Goal: Contribute content: Add original content to the website for others to see

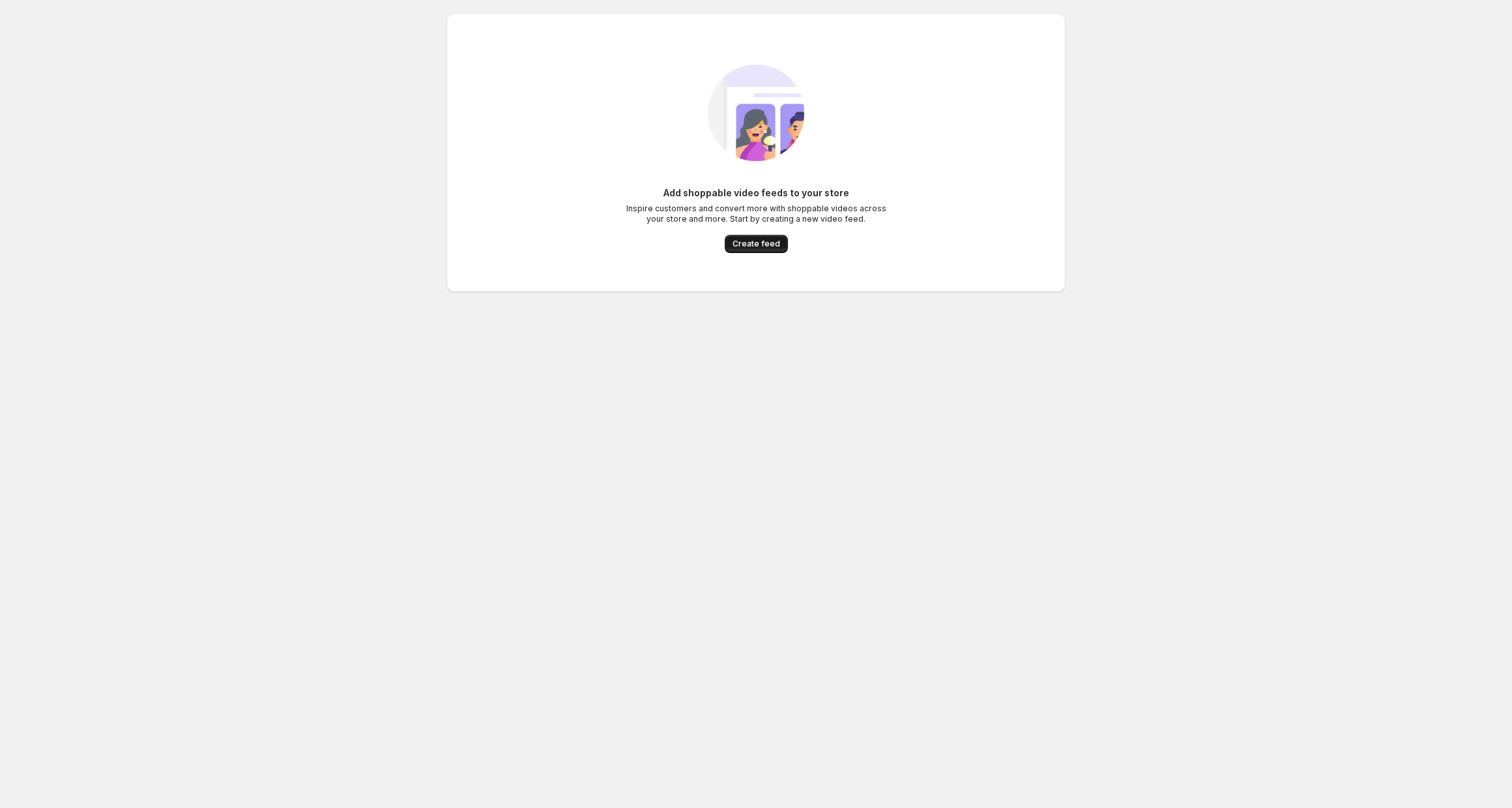
click at [762, 246] on span "Create feed" at bounding box center [756, 244] width 47 height 11
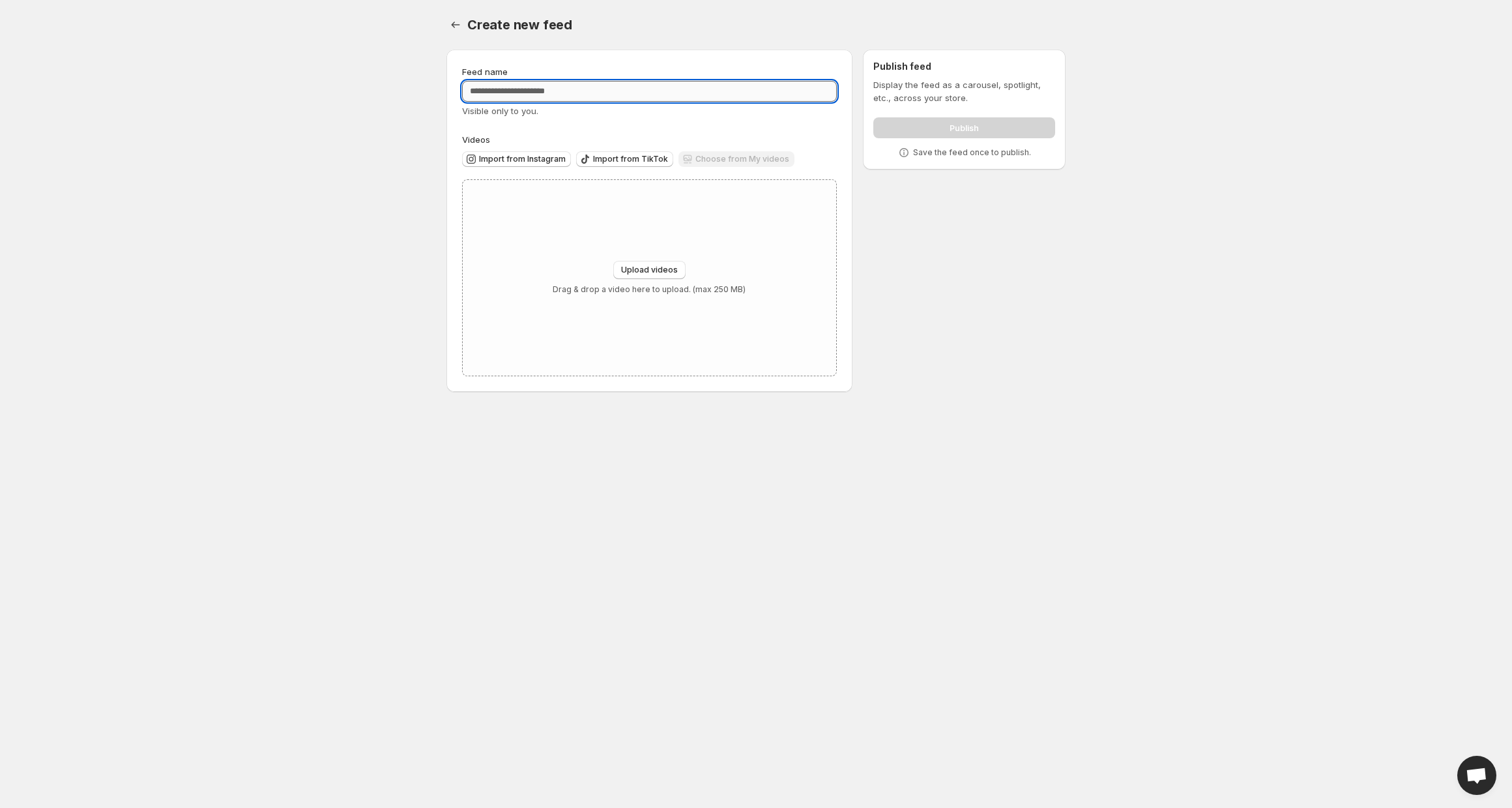
click at [592, 99] on input "Feed name" at bounding box center [649, 92] width 375 height 21
type input "**********"
click at [661, 271] on span "Upload videos" at bounding box center [650, 270] width 57 height 11
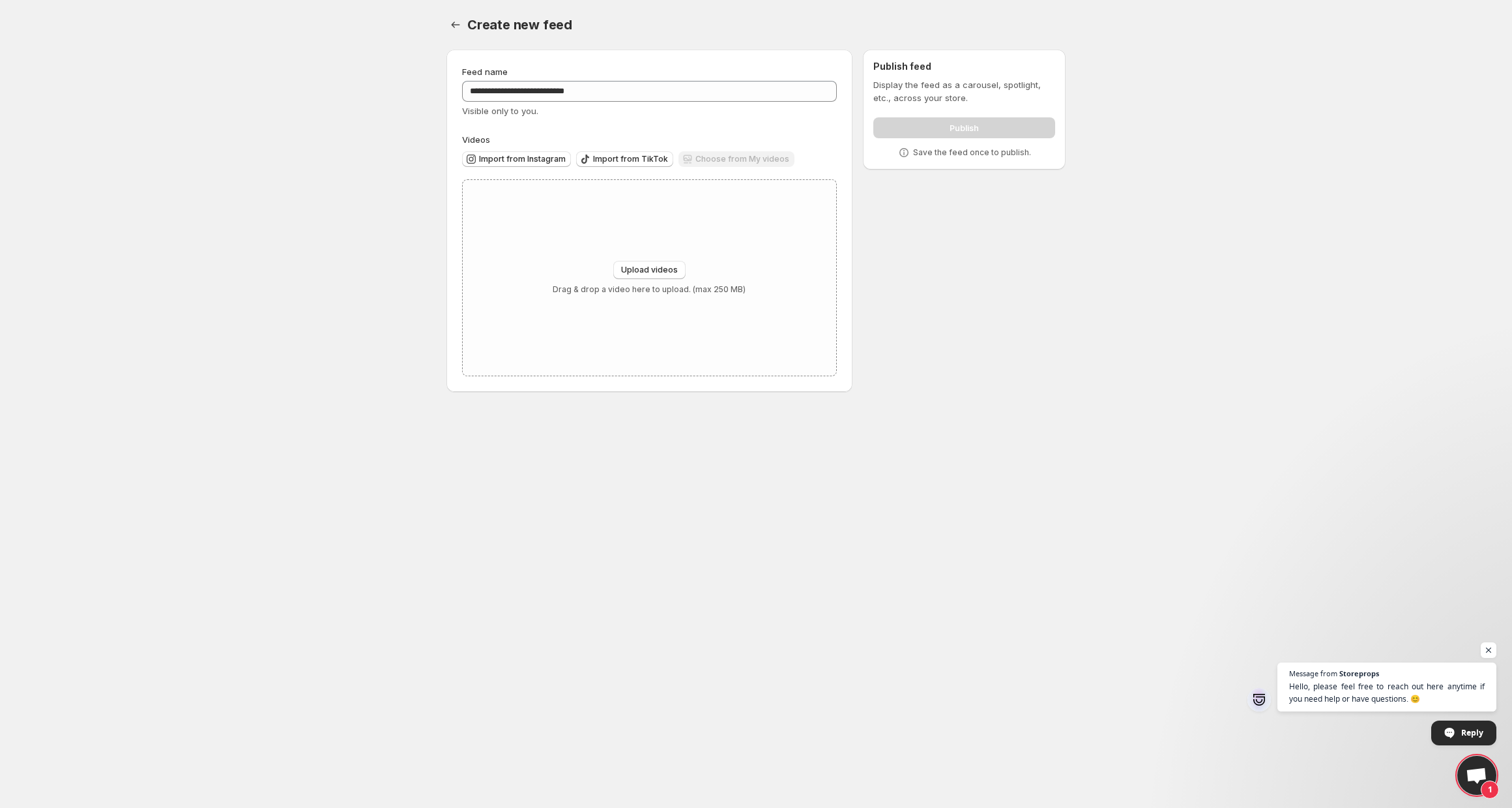
type input "**********"
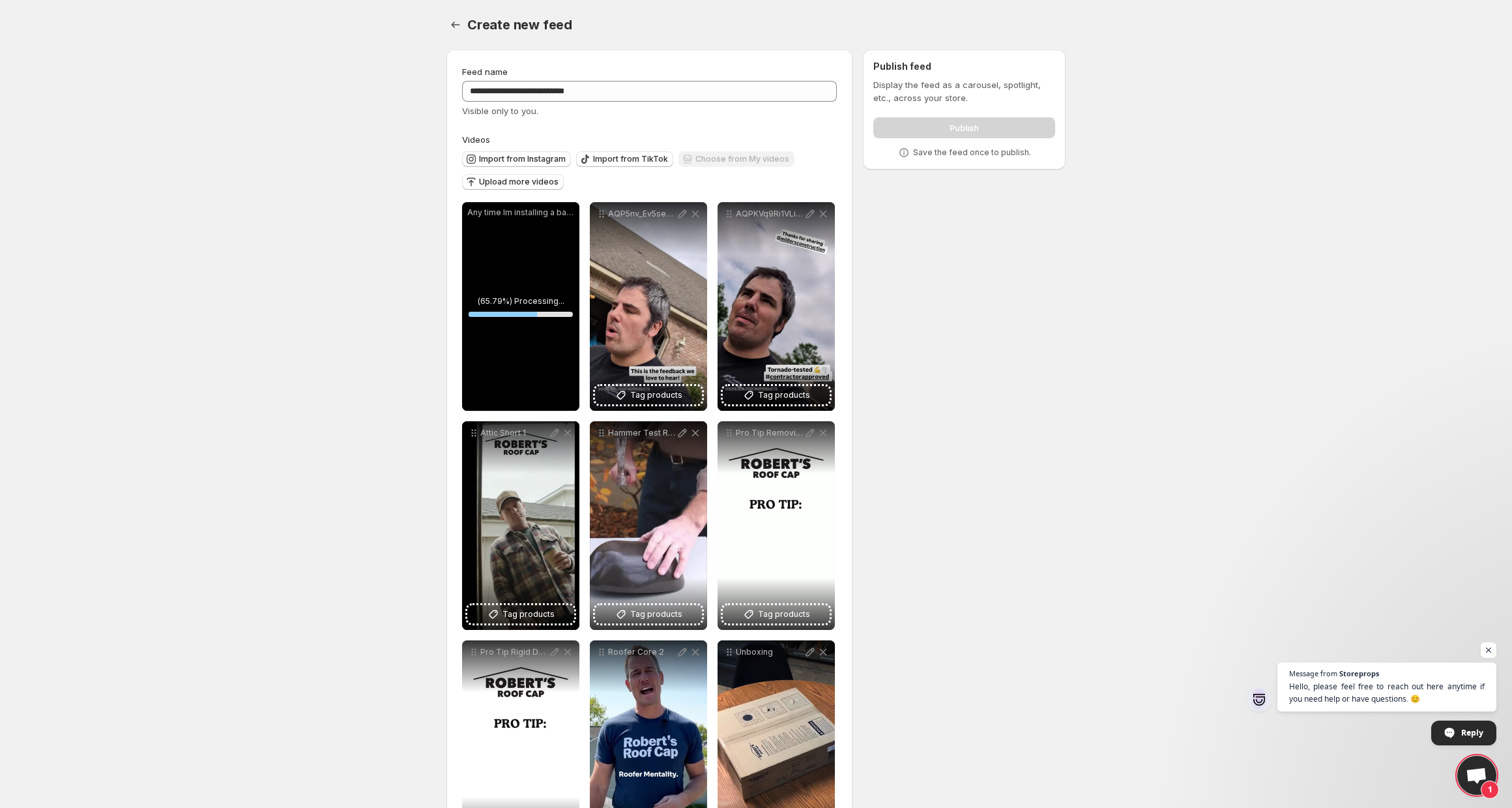
scroll to position [72, 0]
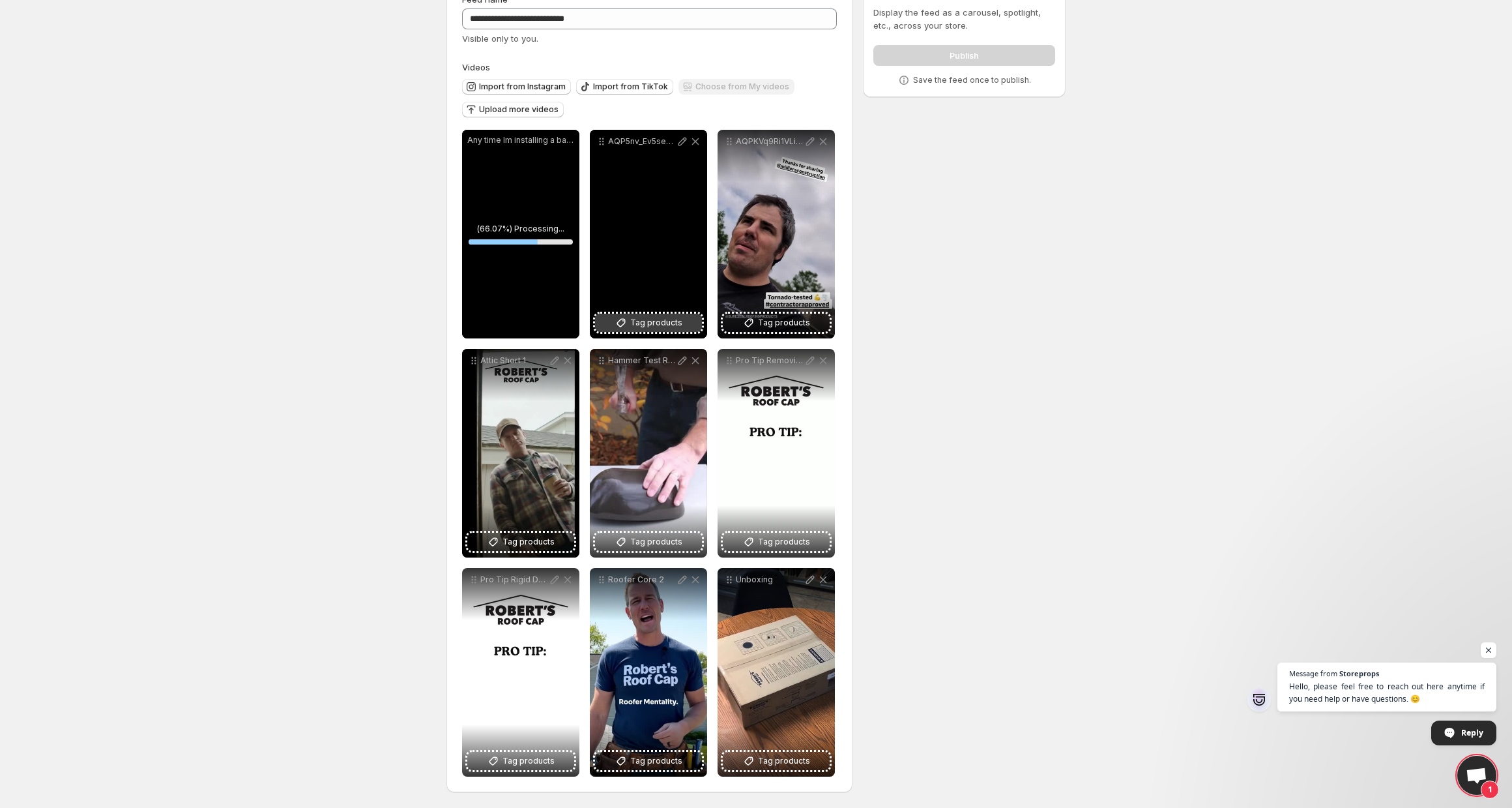
click at [672, 325] on span "Tag products" at bounding box center [656, 323] width 52 height 13
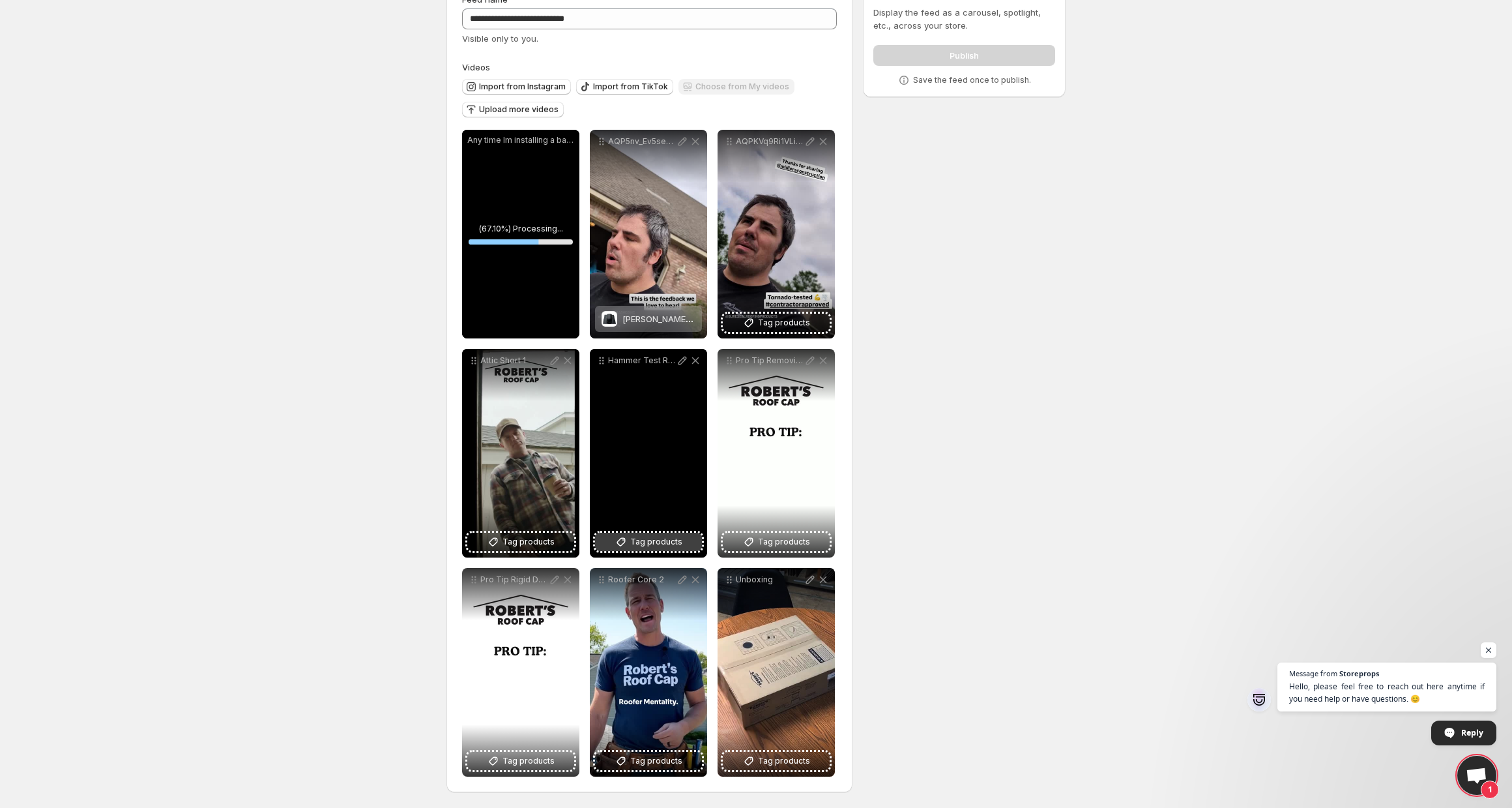
click at [657, 541] on span "Tag products" at bounding box center [656, 542] width 52 height 13
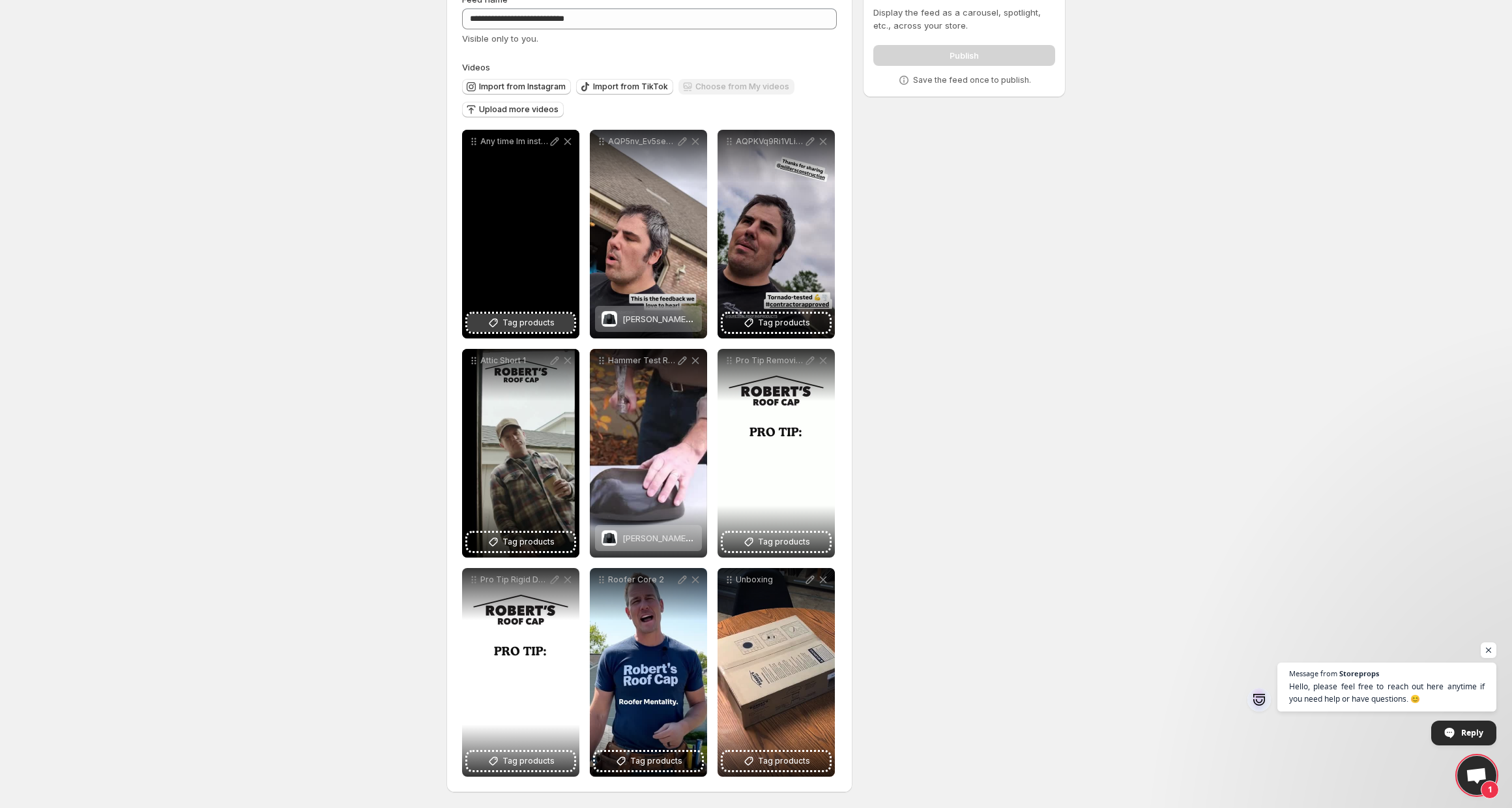
click at [548, 325] on span "Tag products" at bounding box center [528, 323] width 52 height 13
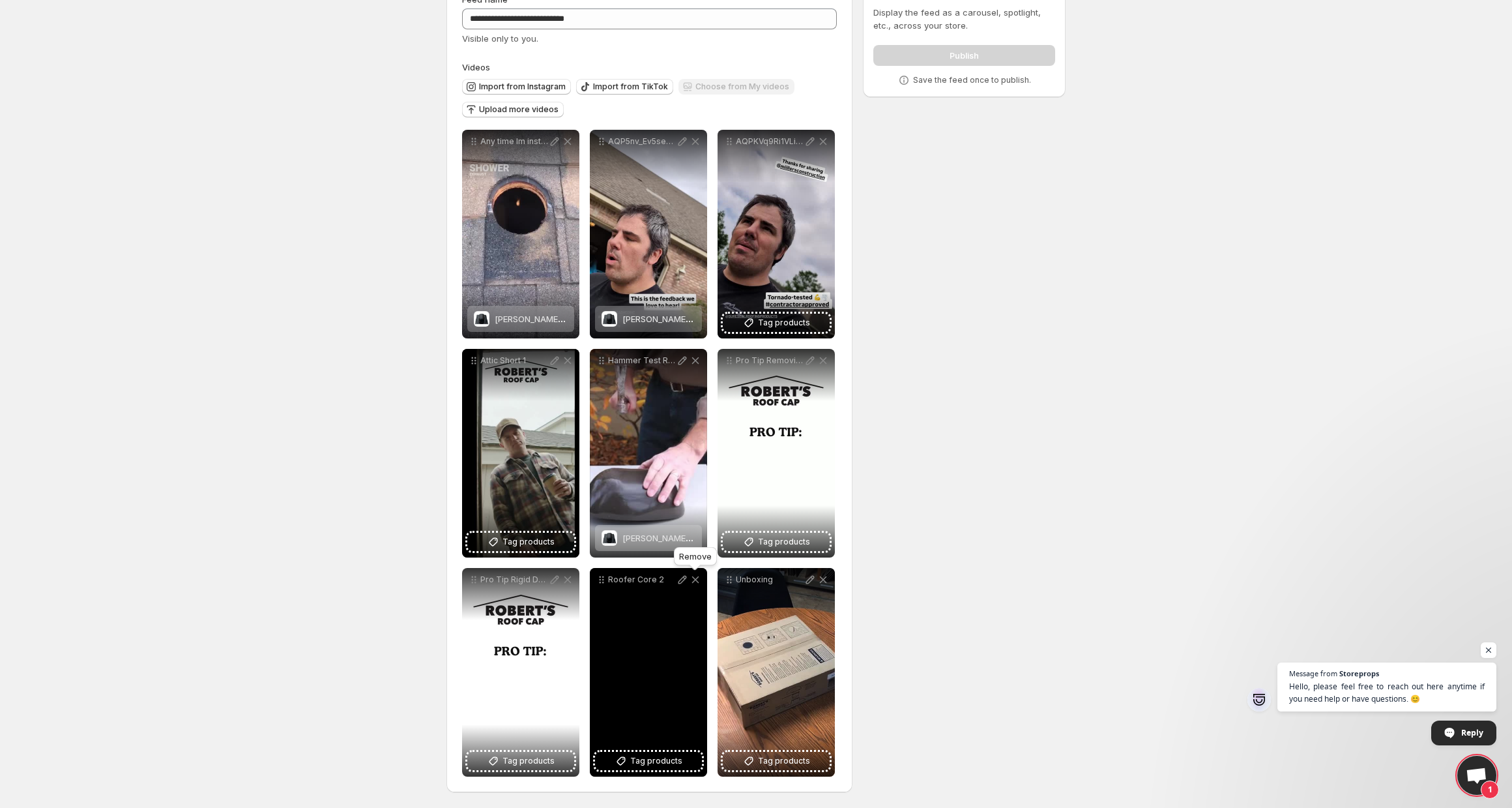
click at [697, 581] on icon at bounding box center [696, 579] width 7 height 7
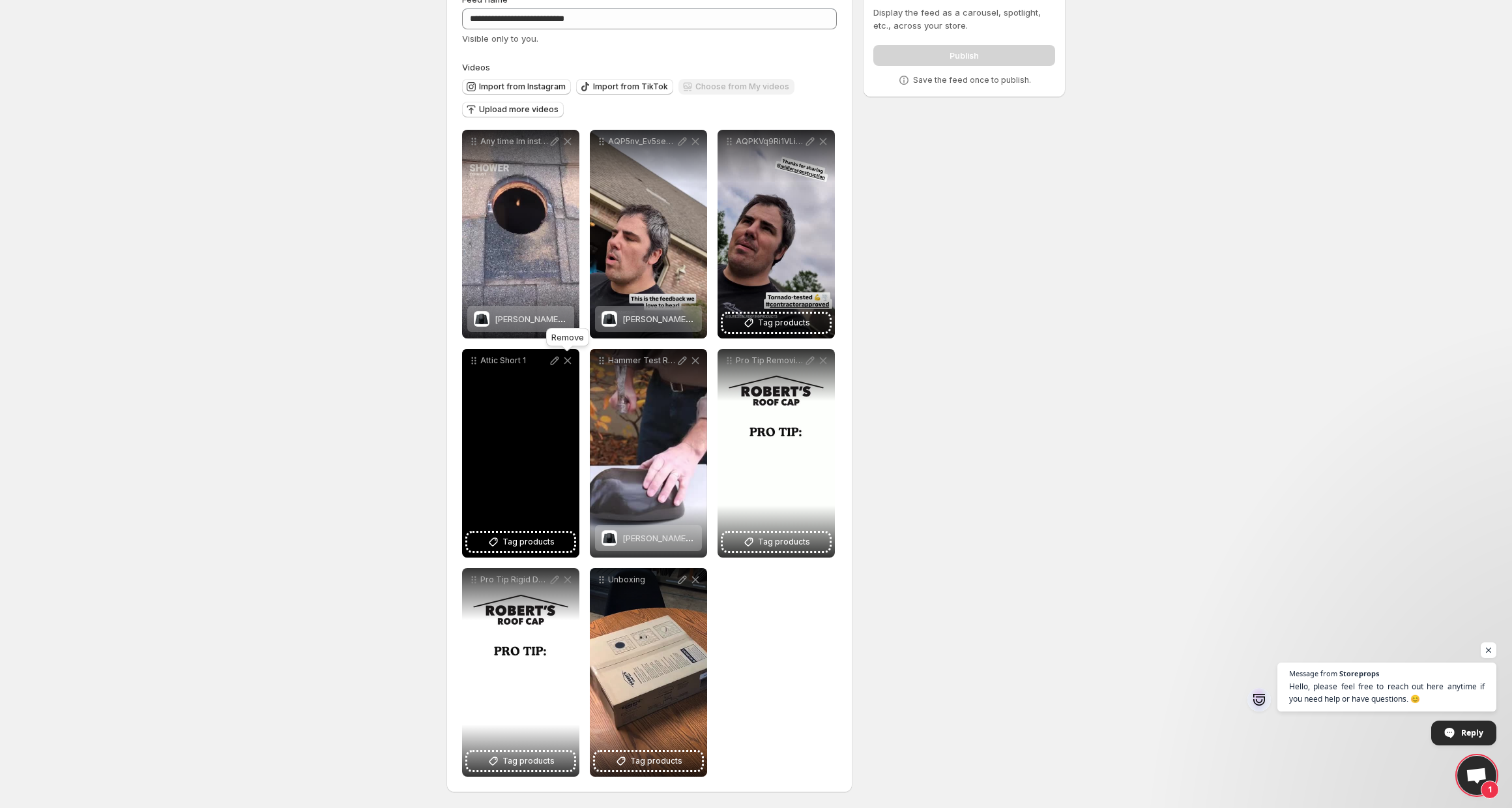
click at [565, 361] on icon at bounding box center [568, 361] width 13 height 13
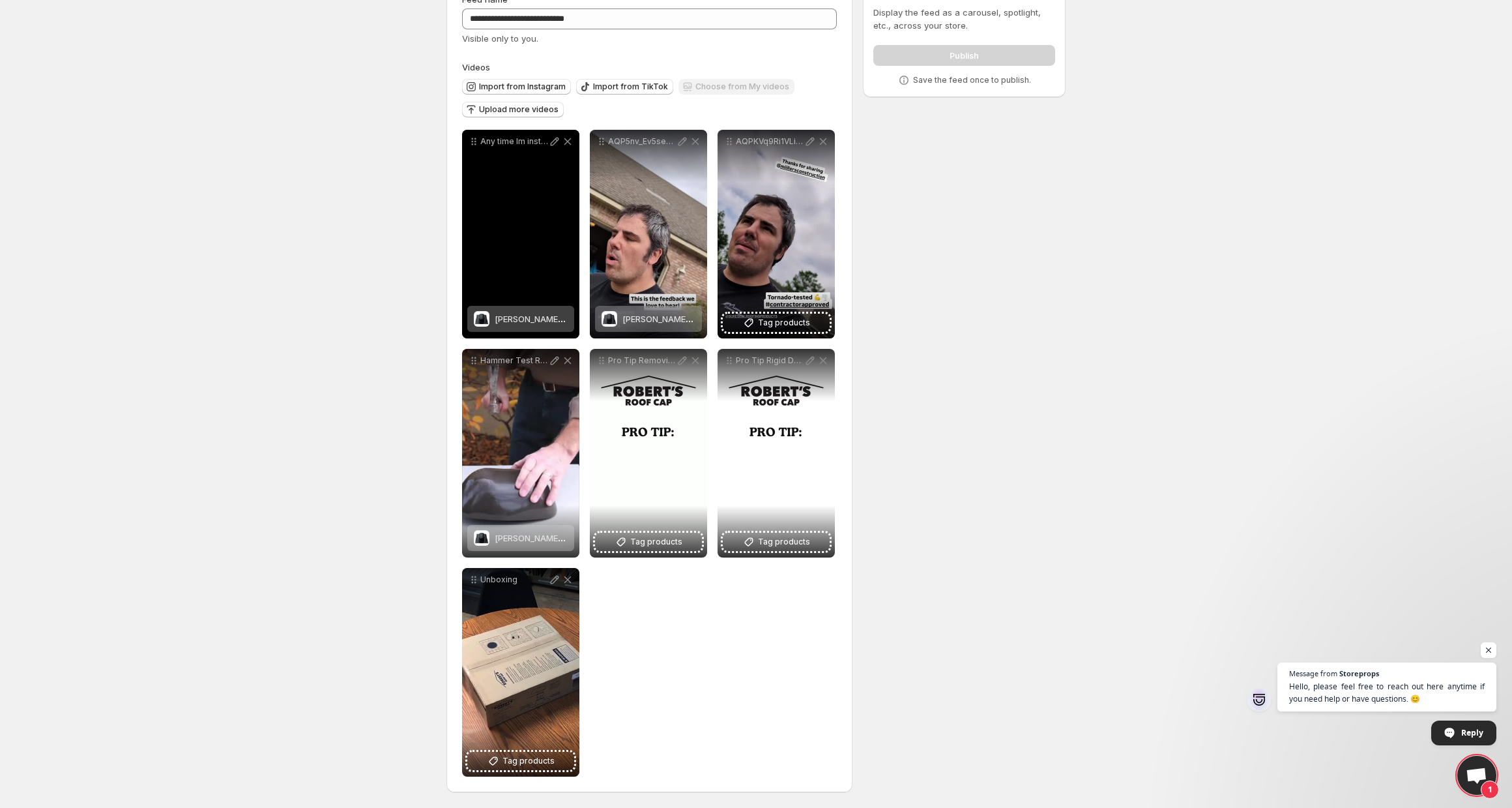
click at [554, 230] on div "Any time Im installing a bathroom exhaust and its having to vent through a shin…" at bounding box center [521, 234] width 117 height 209
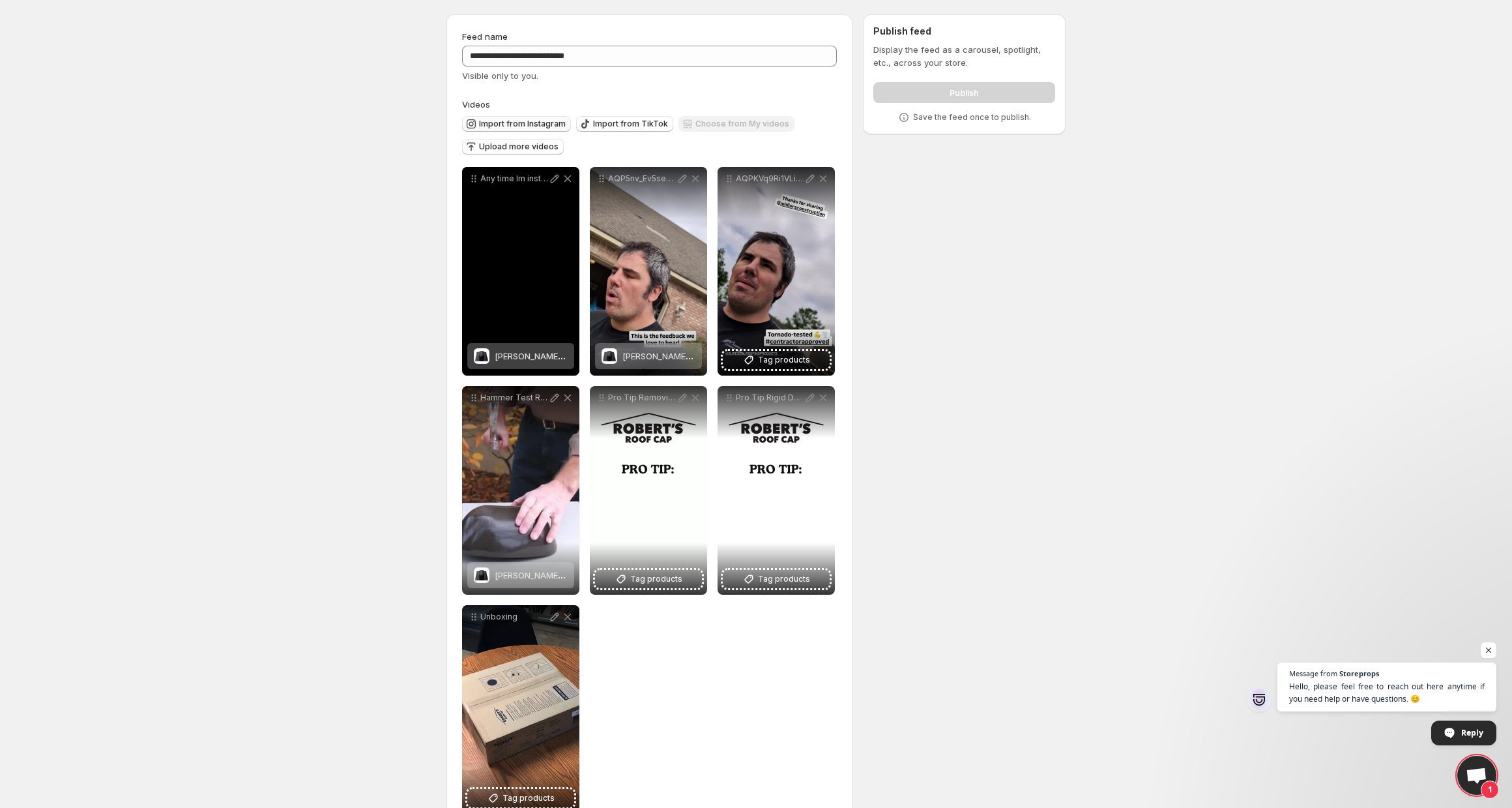
scroll to position [0, 0]
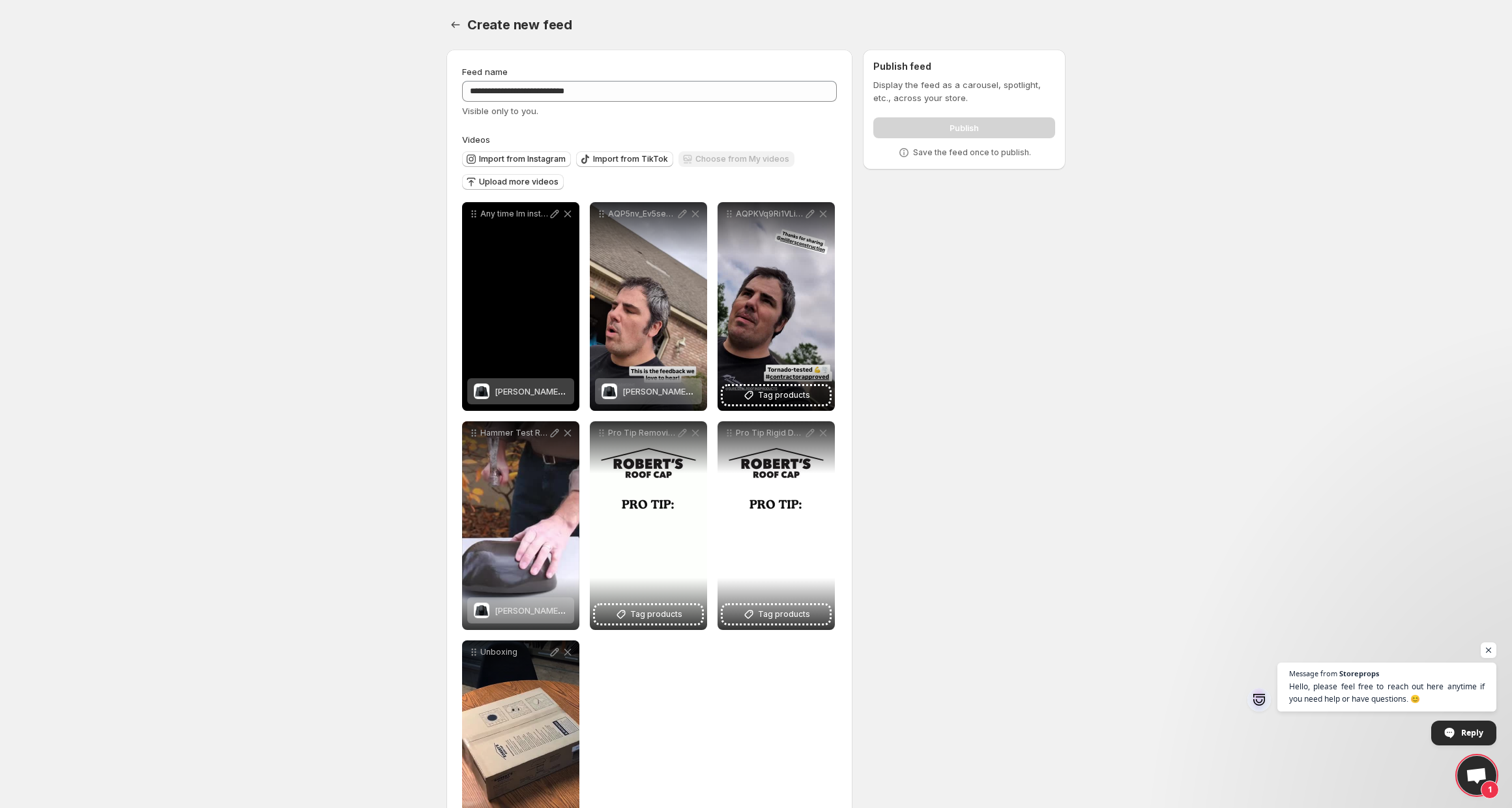
click at [539, 219] on p "Any time Im installing a bathroom exhaust and its having to vent through a shin…" at bounding box center [514, 214] width 68 height 11
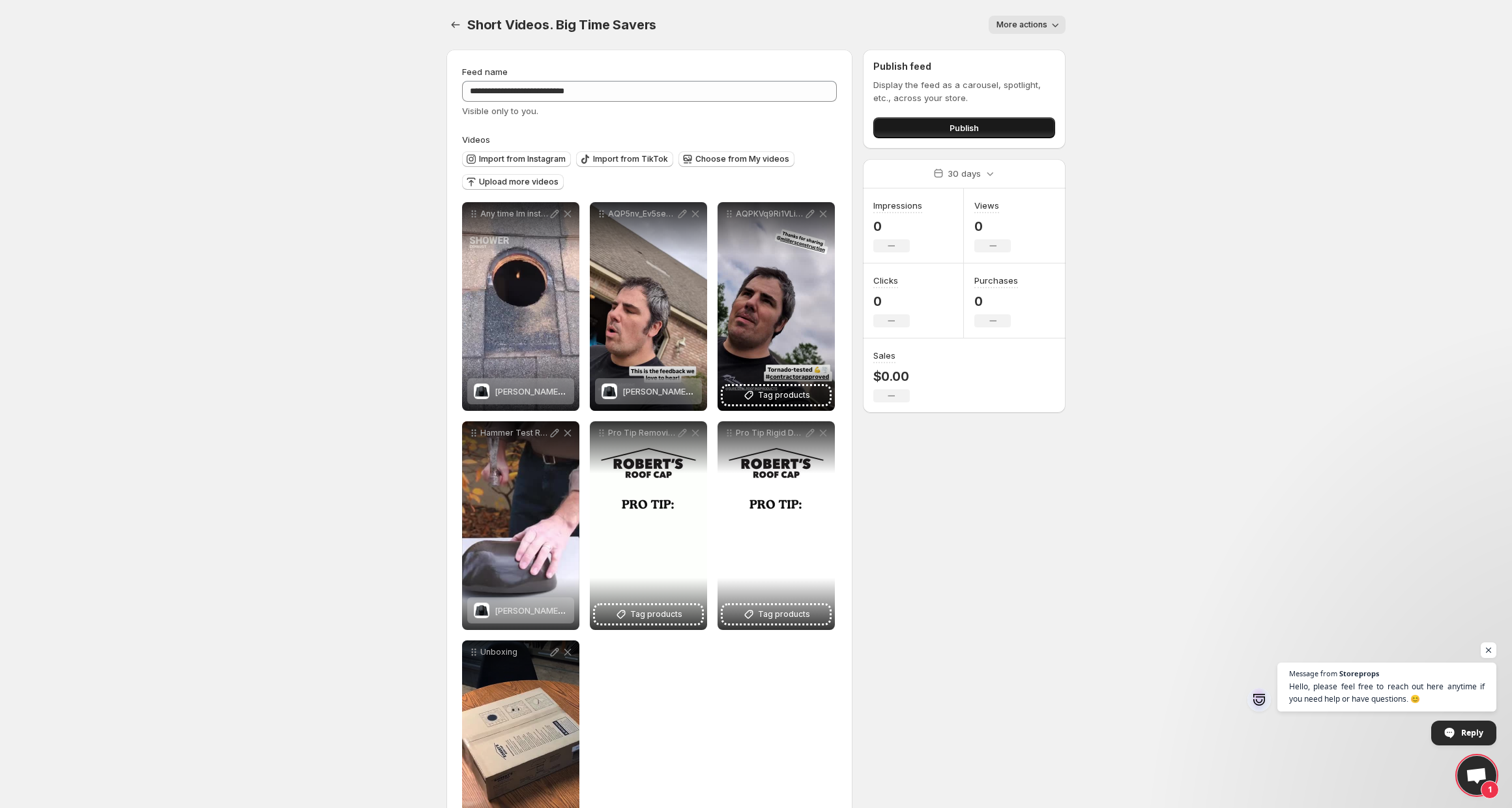
click at [940, 132] on button "Publish" at bounding box center [964, 128] width 182 height 21
